Goal: Task Accomplishment & Management: Use online tool/utility

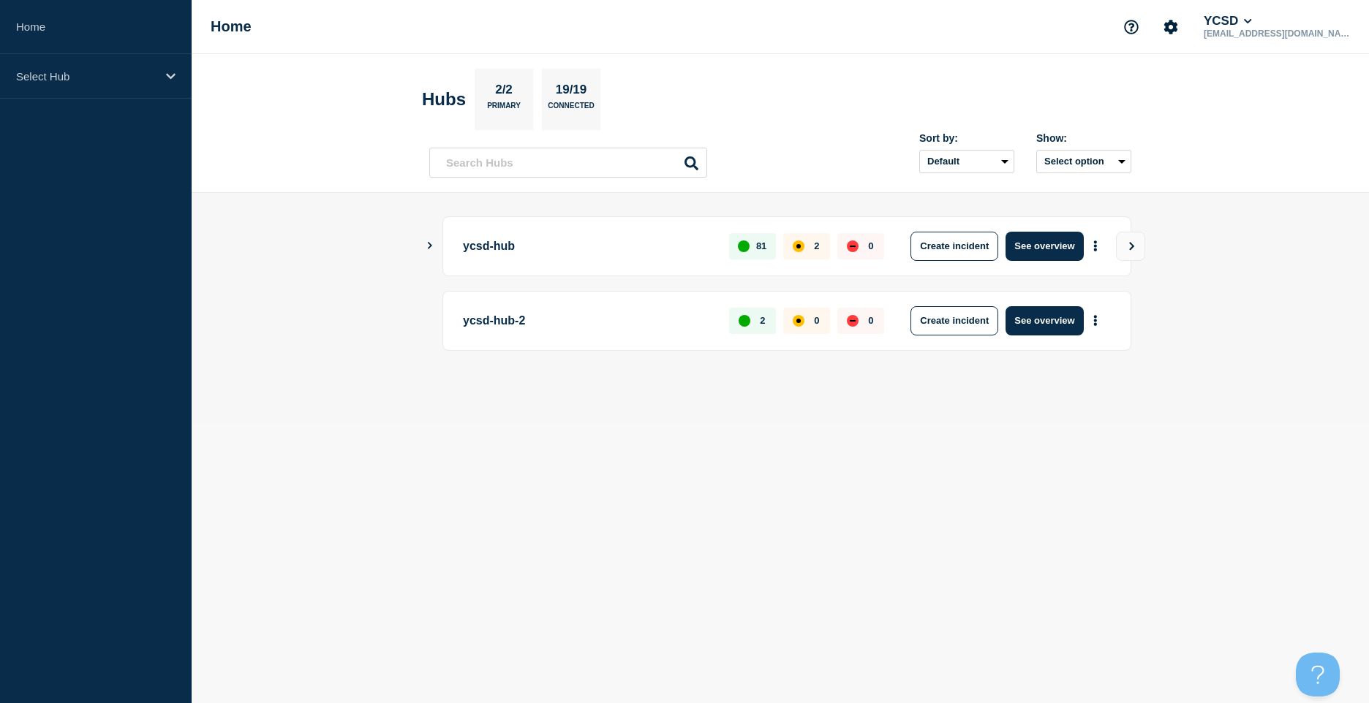
click at [602, 262] on div "ycsd-hub 81 2 0 Create incident See overview" at bounding box center [786, 246] width 689 height 60
click at [499, 254] on p "ycsd-hub" at bounding box center [587, 246] width 249 height 29
click at [988, 243] on button "Create incident" at bounding box center [954, 246] width 88 height 29
click at [988, 243] on body "Home ycsd-hub Home YCSD [EMAIL_ADDRESS][DOMAIN_NAME] Hubs 2/2 Primary 19/19 Con…" at bounding box center [684, 351] width 1369 height 703
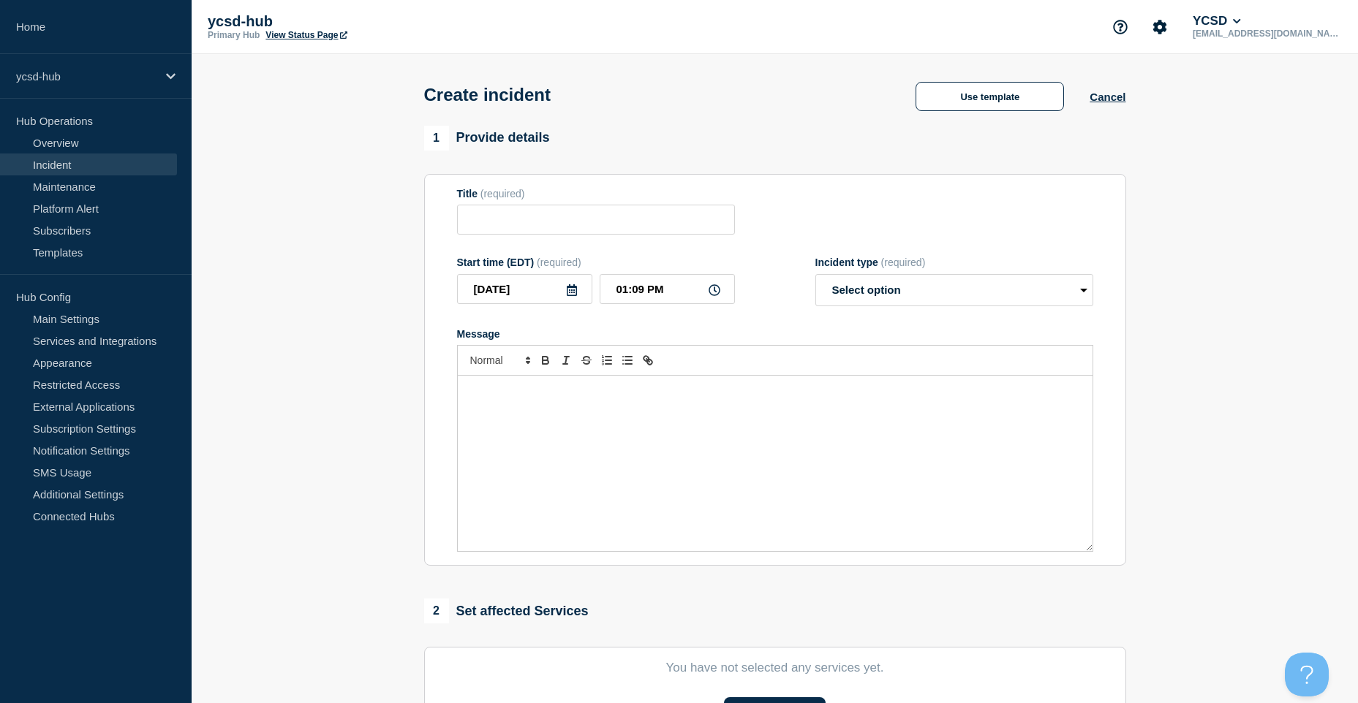
click at [69, 154] on ul "Hub Operations Overview Incident Maintenance Platform Alert Subscribers Templat…" at bounding box center [96, 187] width 192 height 154
click at [71, 165] on link "Incident" at bounding box center [88, 165] width 177 height 22
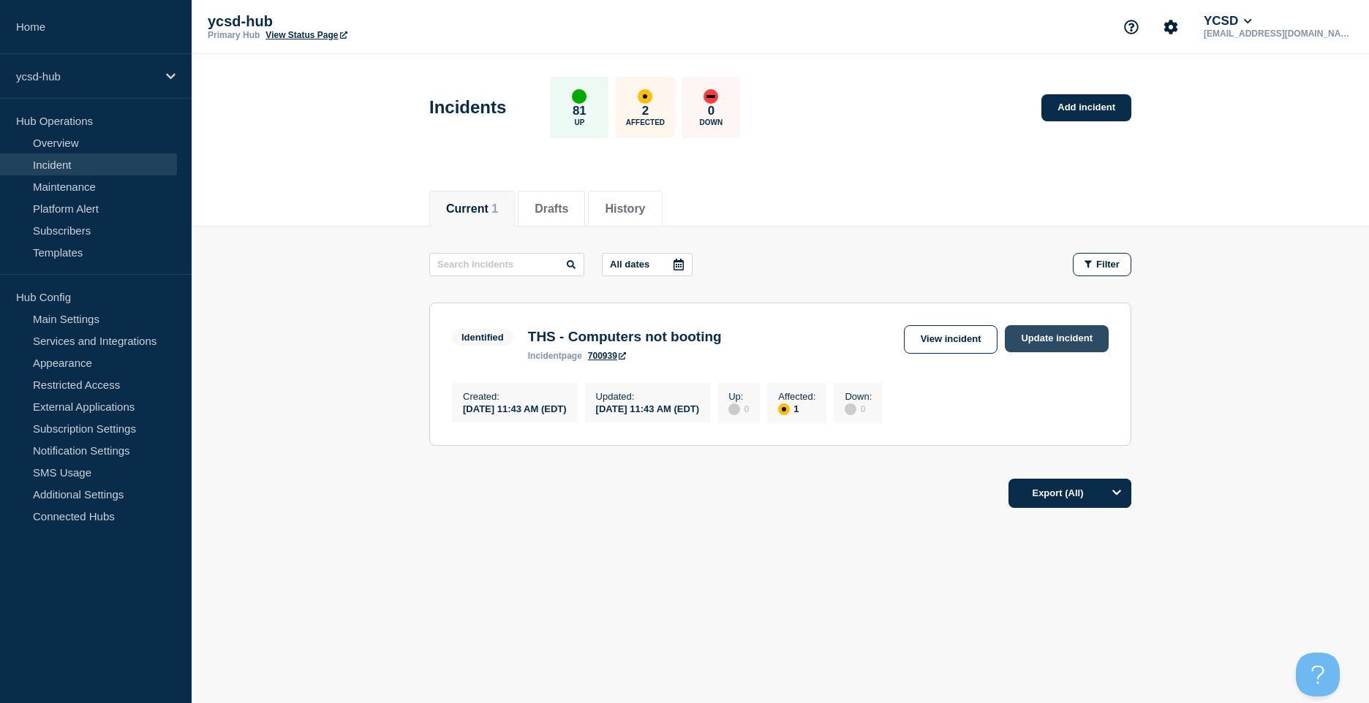
click at [1040, 338] on link "Update incident" at bounding box center [1057, 338] width 104 height 27
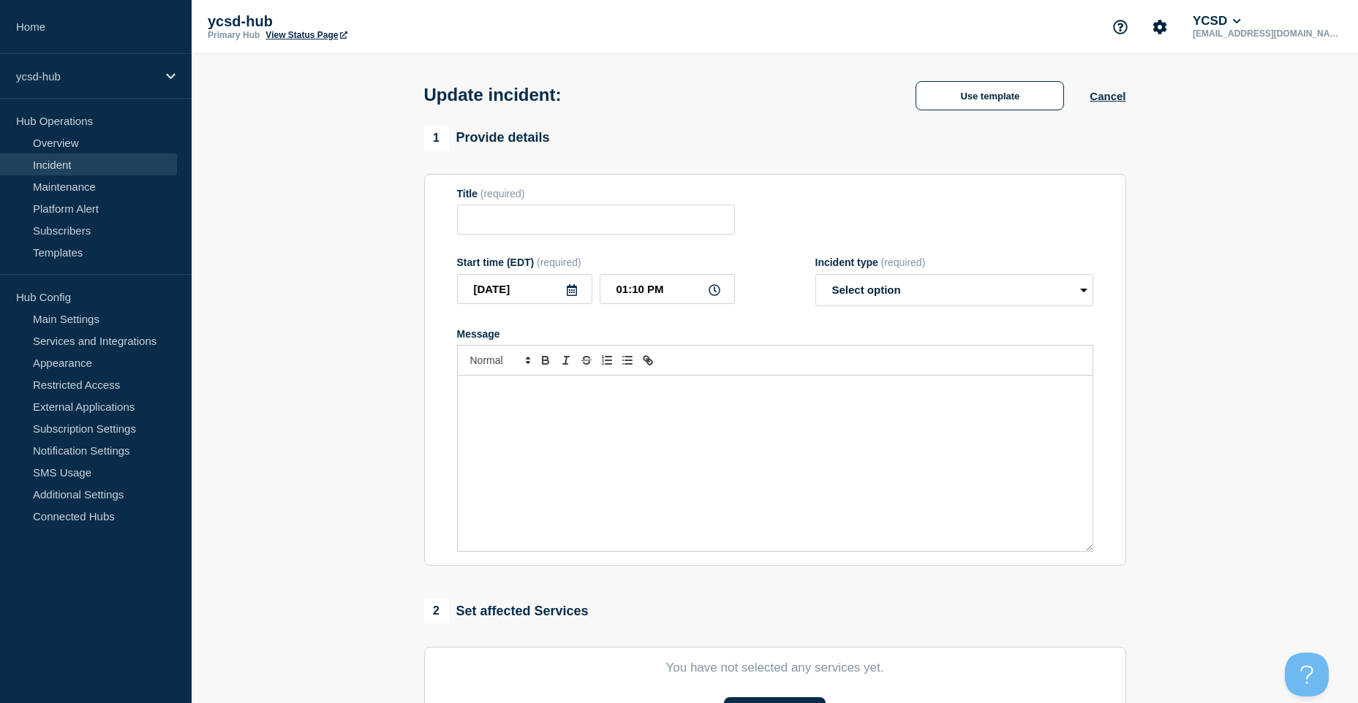
type input "THS - Computers not booting"
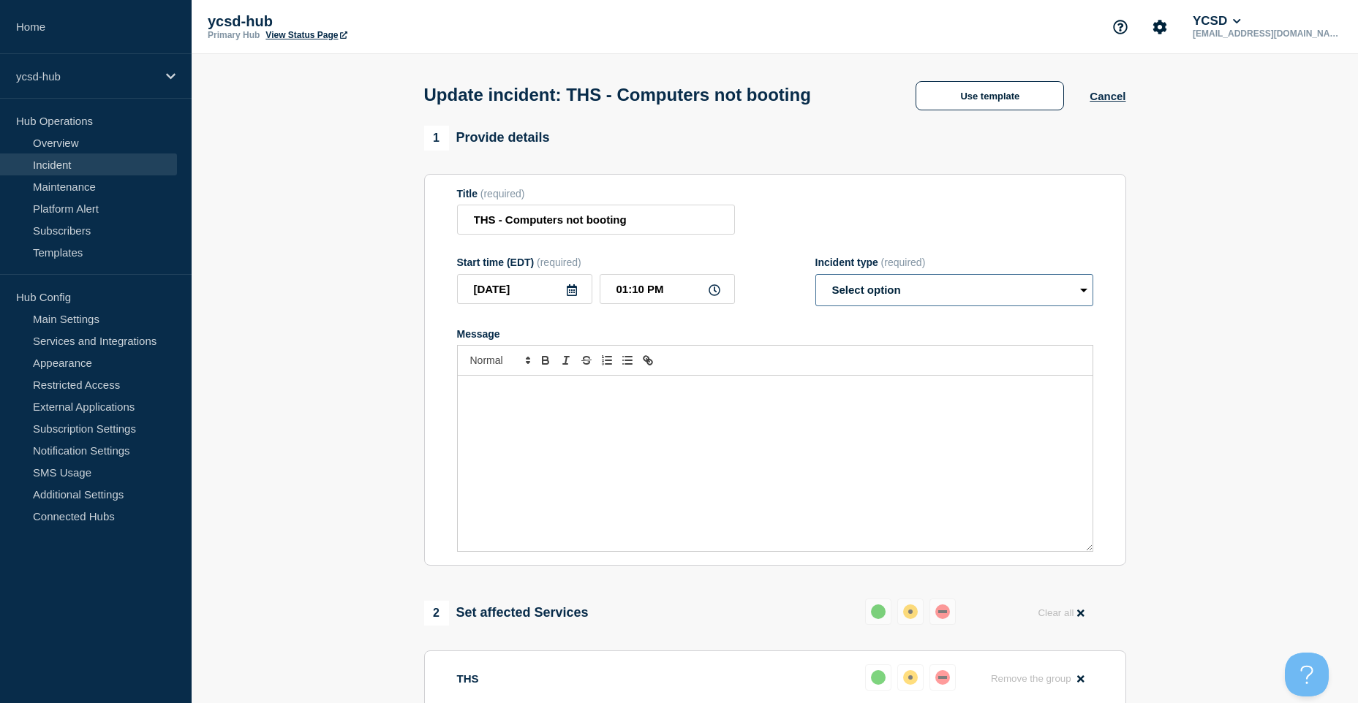
click at [1067, 302] on select "Select option Investigating Identified Monitoring Resolved" at bounding box center [954, 290] width 278 height 32
click at [1206, 596] on section "1 Provide details Title (required) THS - Computers not booting Start time (EDT)…" at bounding box center [775, 642] width 1166 height 1032
